Goal: Task Accomplishment & Management: Use online tool/utility

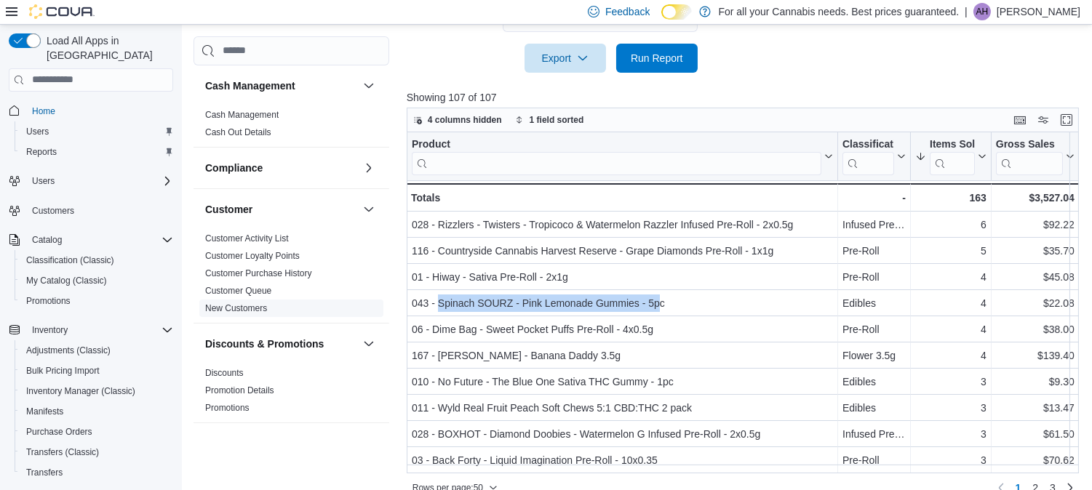
scroll to position [177, 0]
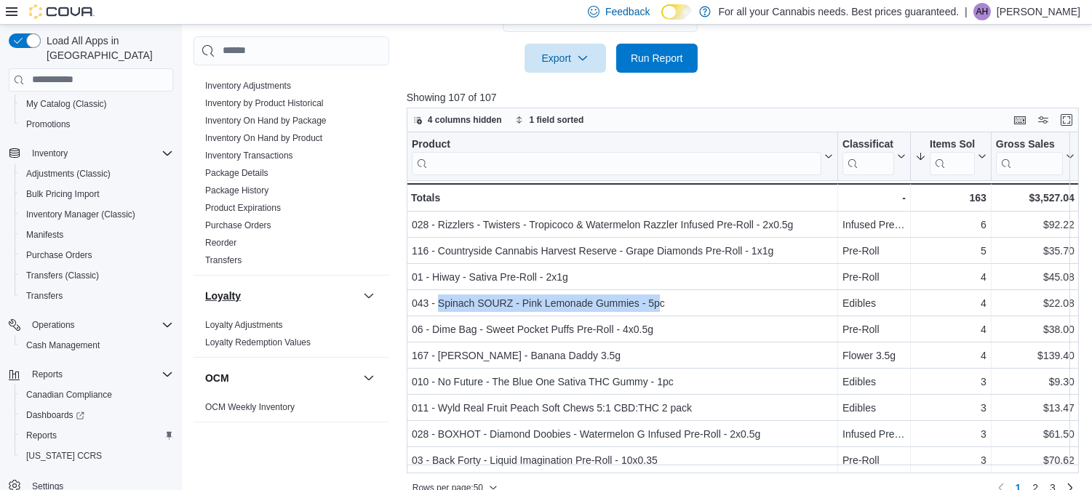
click at [243, 300] on button "Loyalty" at bounding box center [281, 296] width 152 height 15
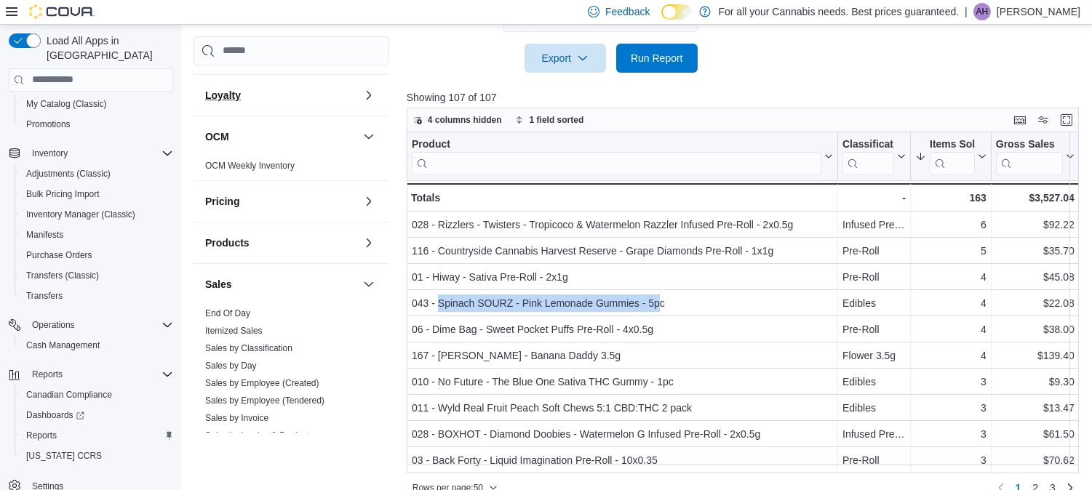
scroll to position [652, 0]
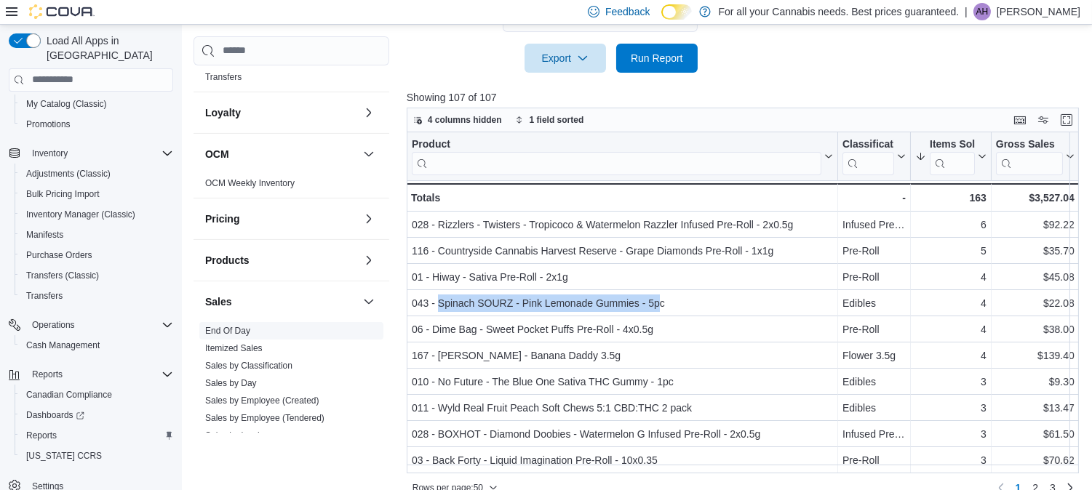
click at [247, 329] on link "End Of Day" at bounding box center [227, 331] width 45 height 10
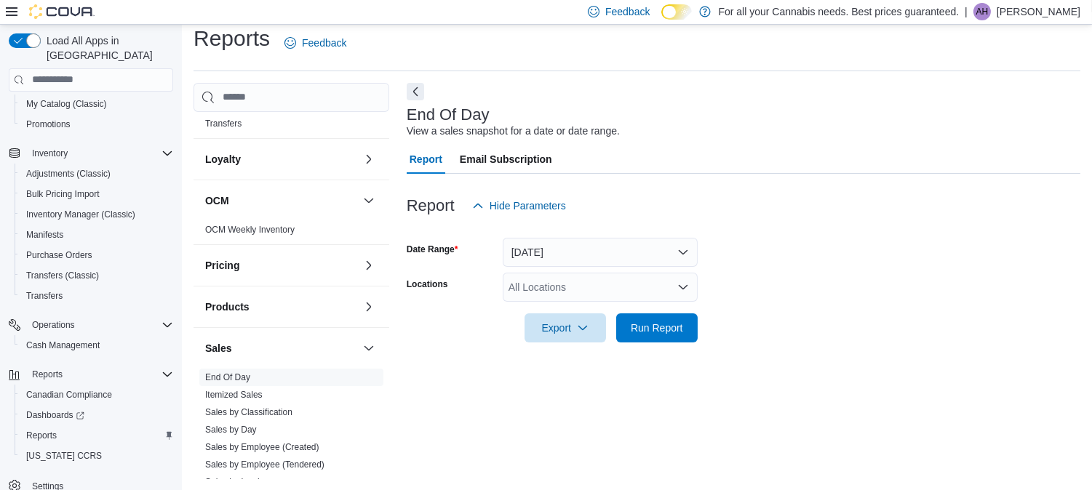
click at [548, 295] on div "All Locations" at bounding box center [600, 287] width 195 height 29
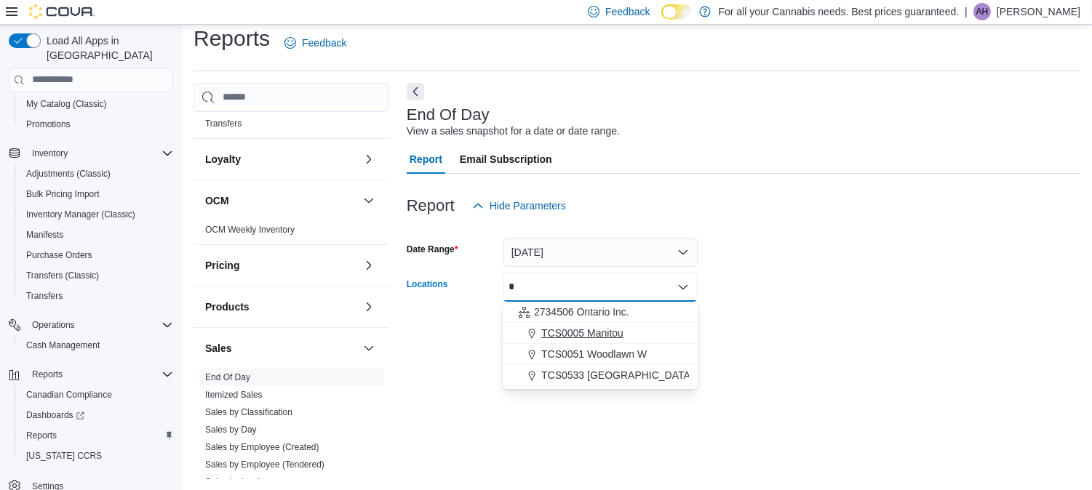
type input "*"
click at [566, 332] on span "TCS0005 Manitou" at bounding box center [582, 333] width 82 height 15
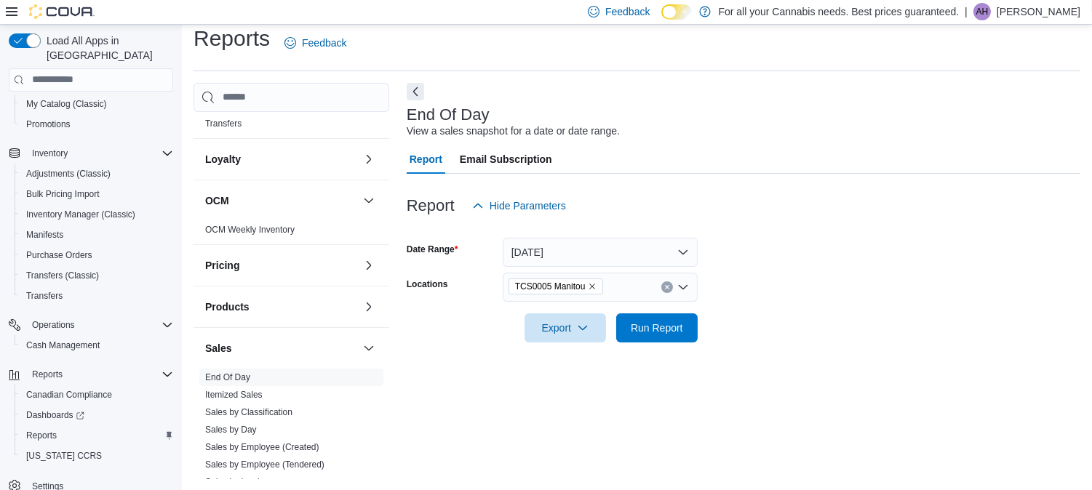
click at [832, 265] on form "Date Range [DATE] Locations TCS0005 Manitou Export Run Report" at bounding box center [744, 281] width 674 height 122
click at [580, 331] on icon "button" at bounding box center [583, 327] width 12 height 12
click at [571, 380] on span "Export to Pdf" at bounding box center [567, 386] width 65 height 12
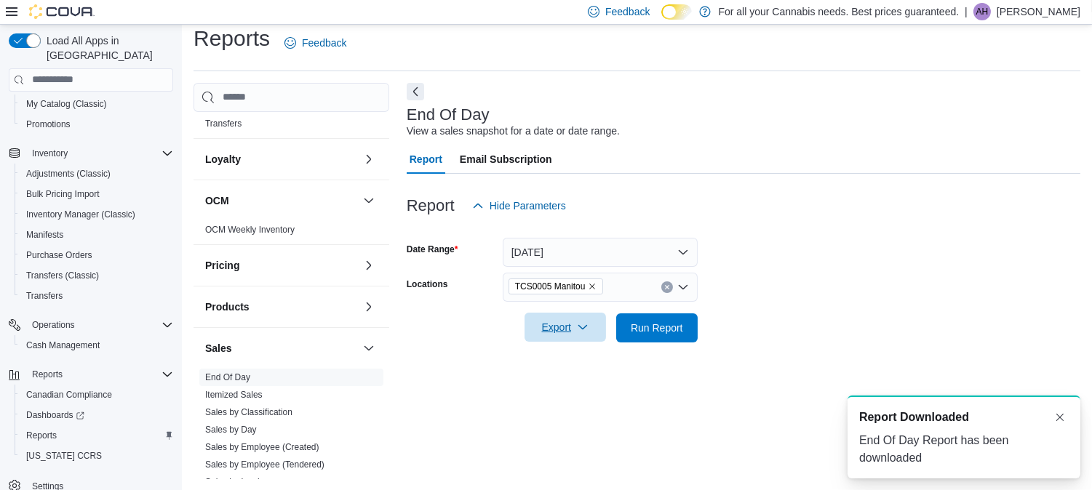
scroll to position [0, 0]
